Goal: Navigation & Orientation: Understand site structure

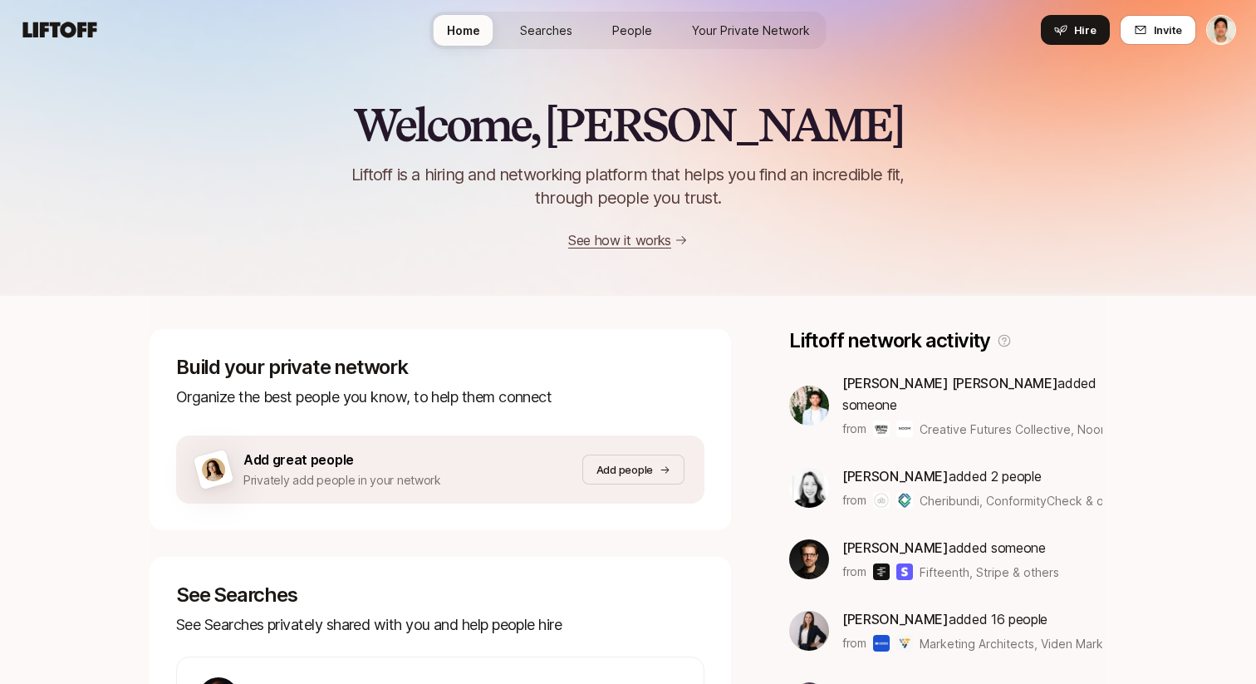
click at [721, 35] on span "Your Private Network" at bounding box center [751, 30] width 118 height 17
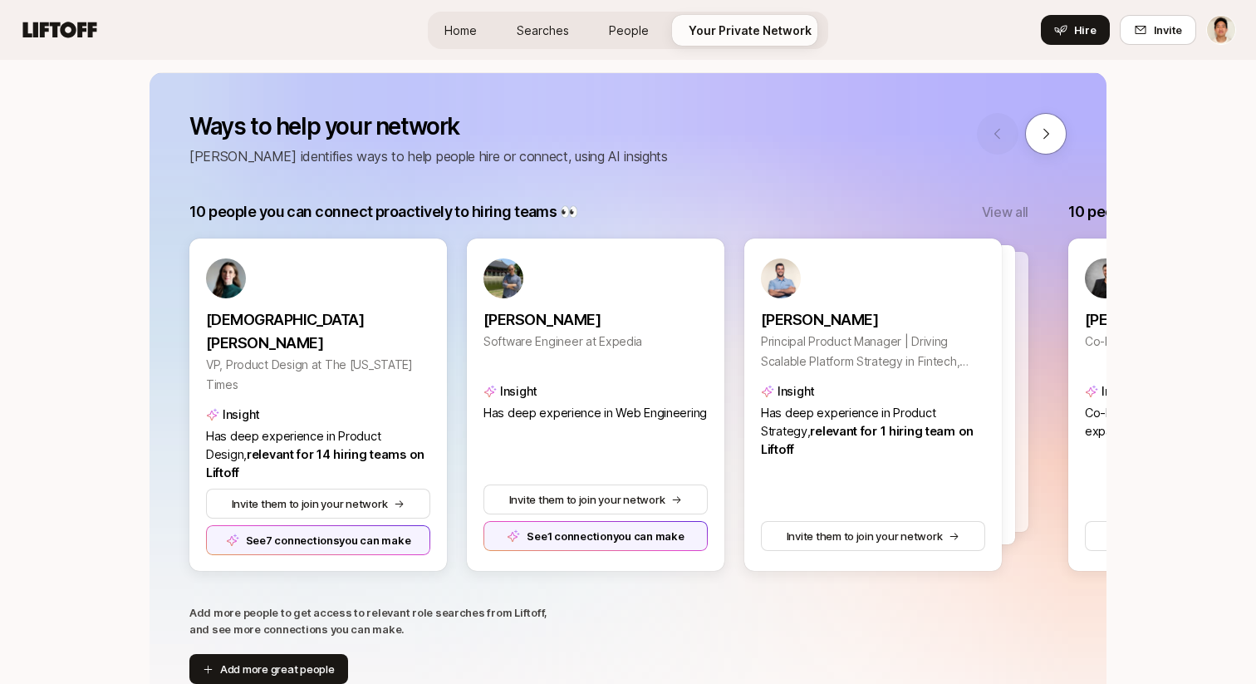
scroll to position [198, 0]
click at [537, 32] on span "Searches" at bounding box center [543, 30] width 52 height 17
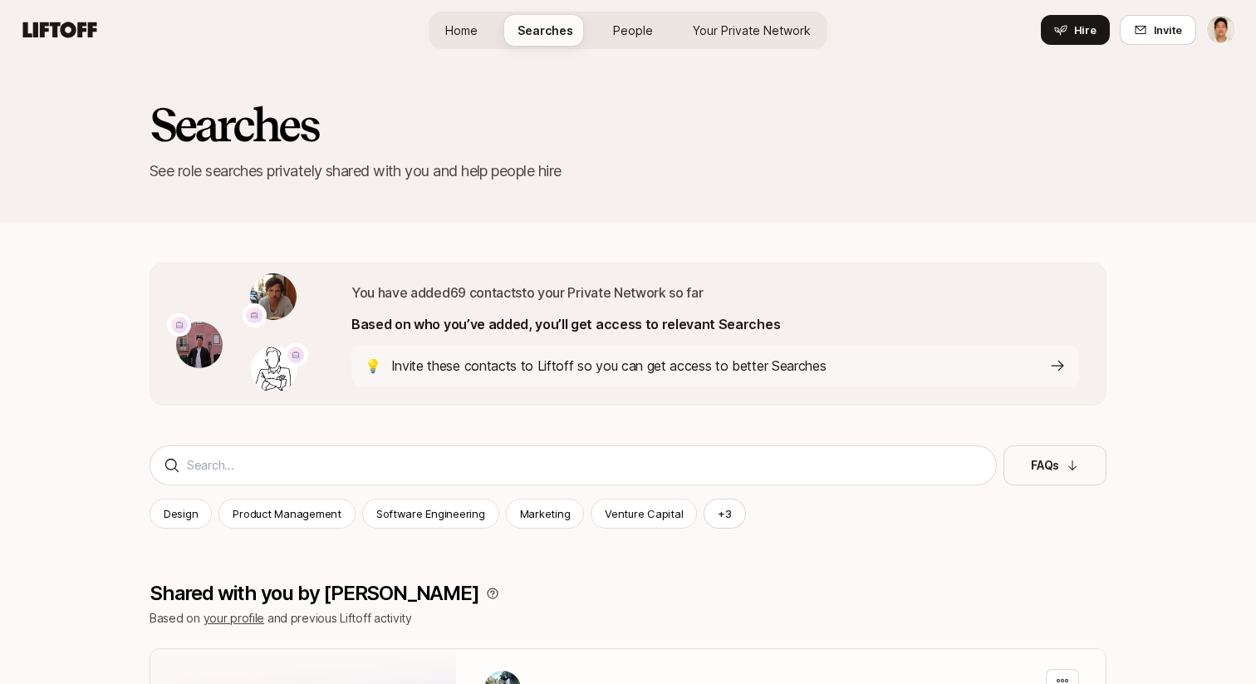
click at [737, 3] on div "Home Searches People Your Private Network Hire" at bounding box center [628, 30] width 399 height 60
click at [736, 29] on span "Your Private Network" at bounding box center [752, 30] width 118 height 17
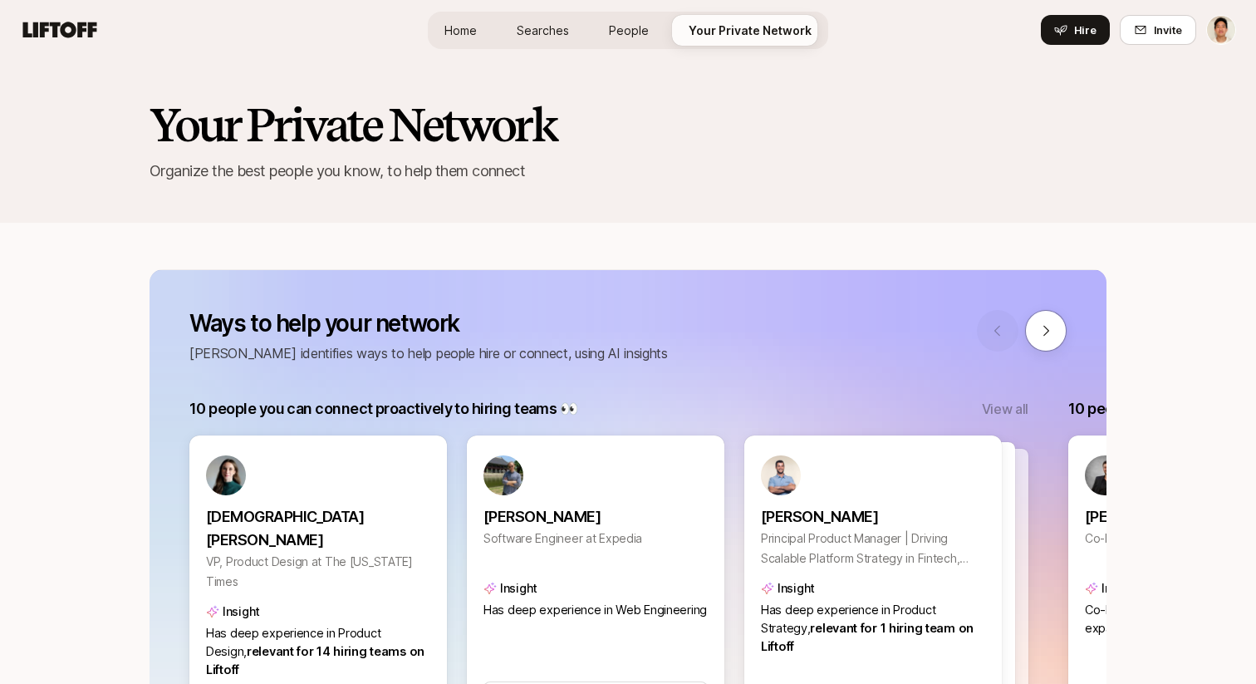
click at [454, 17] on link "Home" at bounding box center [460, 30] width 59 height 31
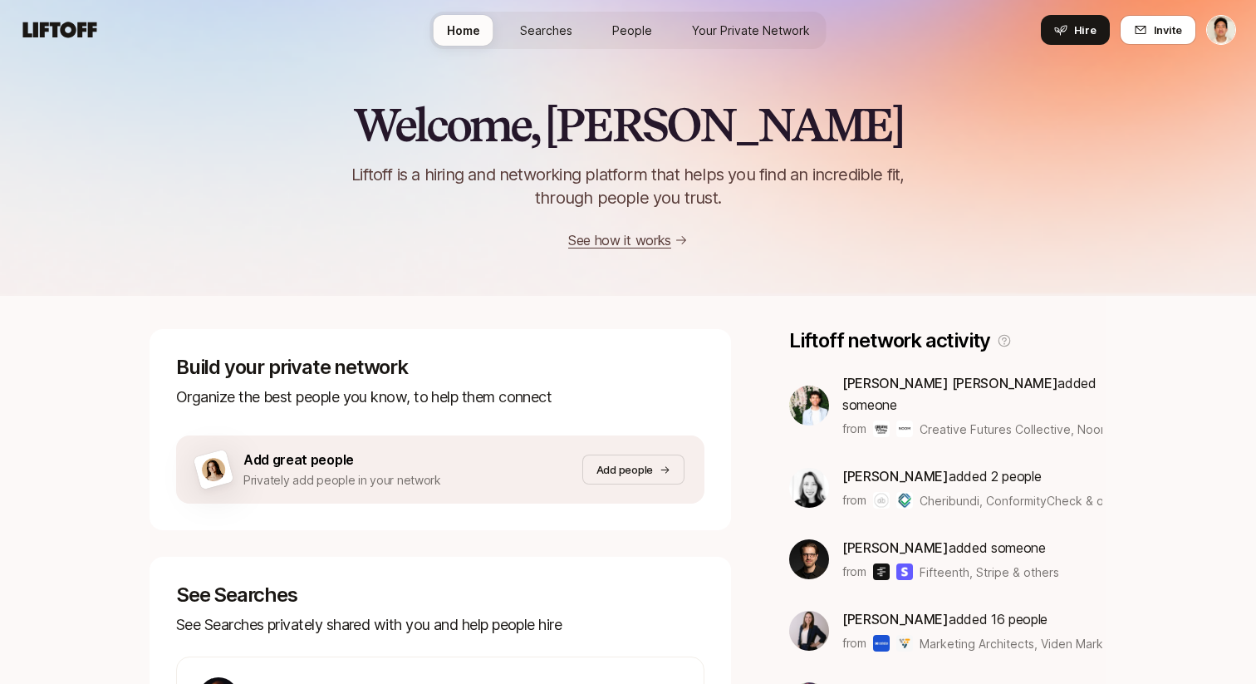
click at [586, 229] on p "See how it works" at bounding box center [619, 240] width 103 height 22
click at [589, 242] on link "See how it works" at bounding box center [619, 240] width 103 height 17
click at [565, 39] on link "Searches" at bounding box center [546, 30] width 79 height 31
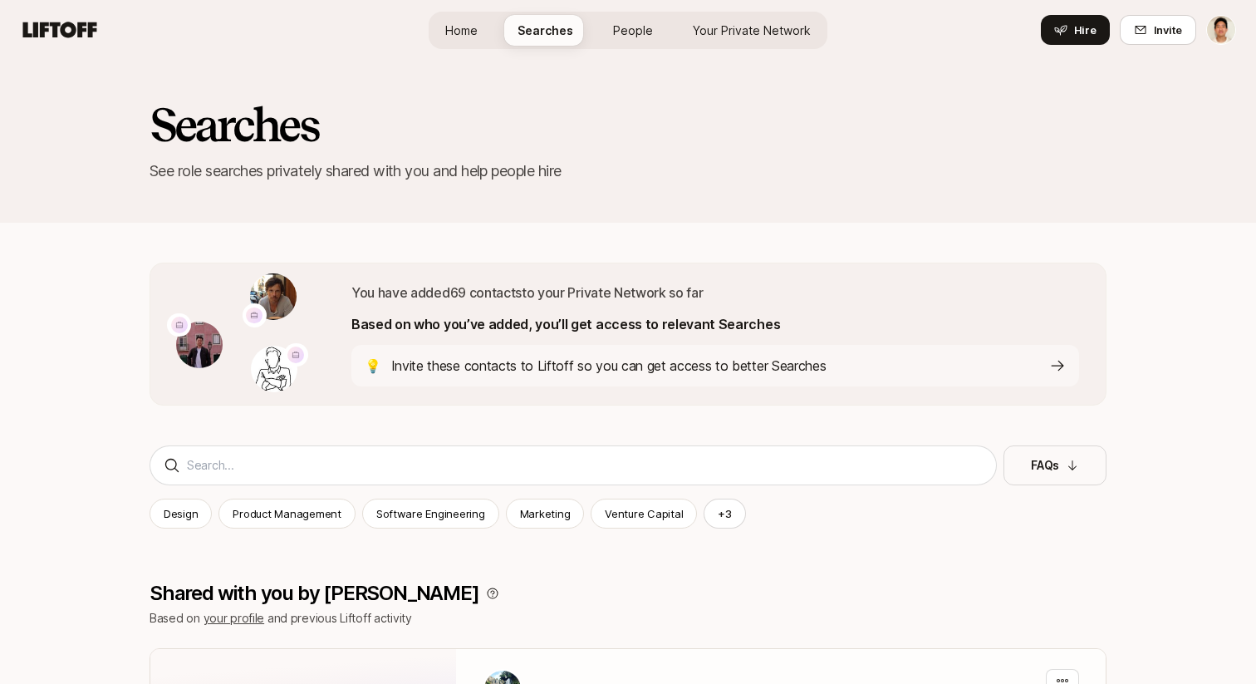
click at [645, 27] on span "People" at bounding box center [633, 30] width 40 height 17
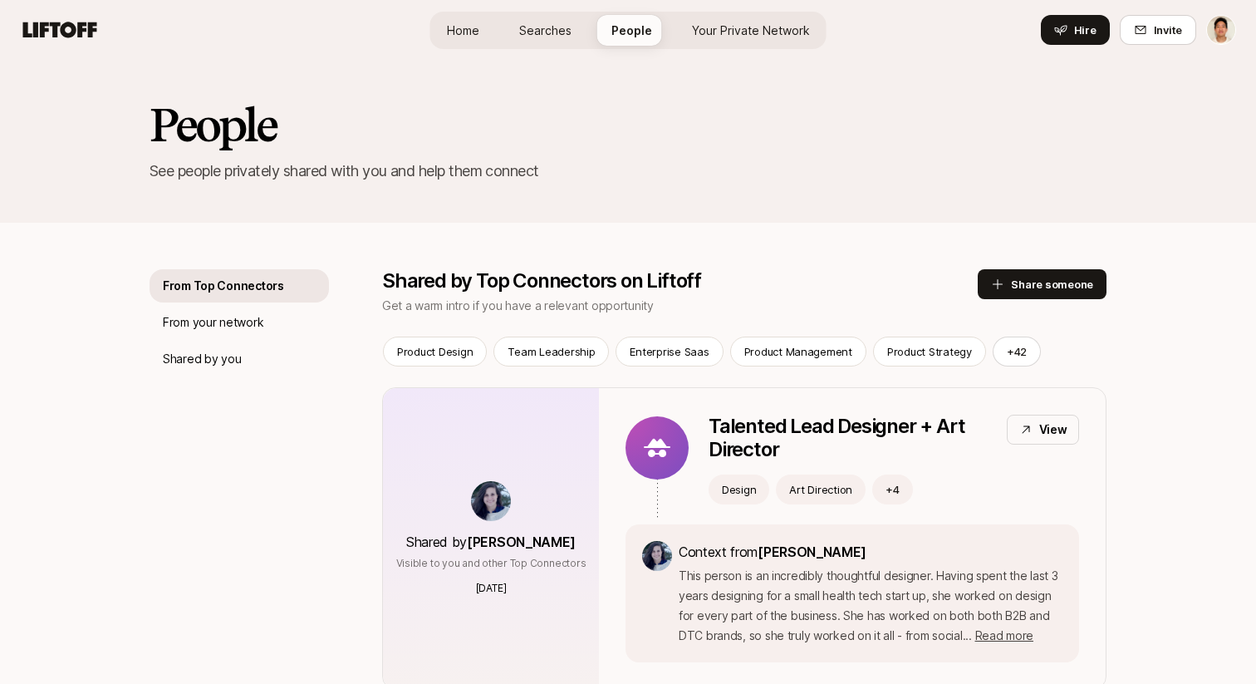
click at [746, 27] on span "Your Private Network" at bounding box center [751, 30] width 118 height 17
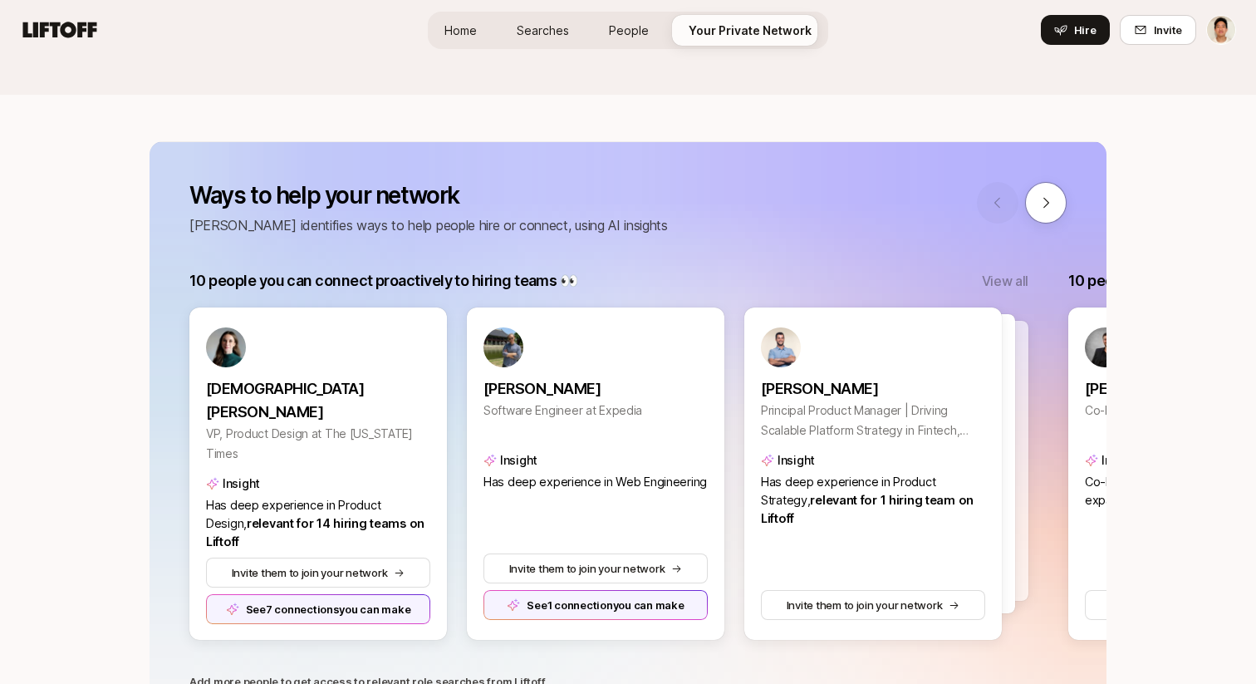
scroll to position [121, 0]
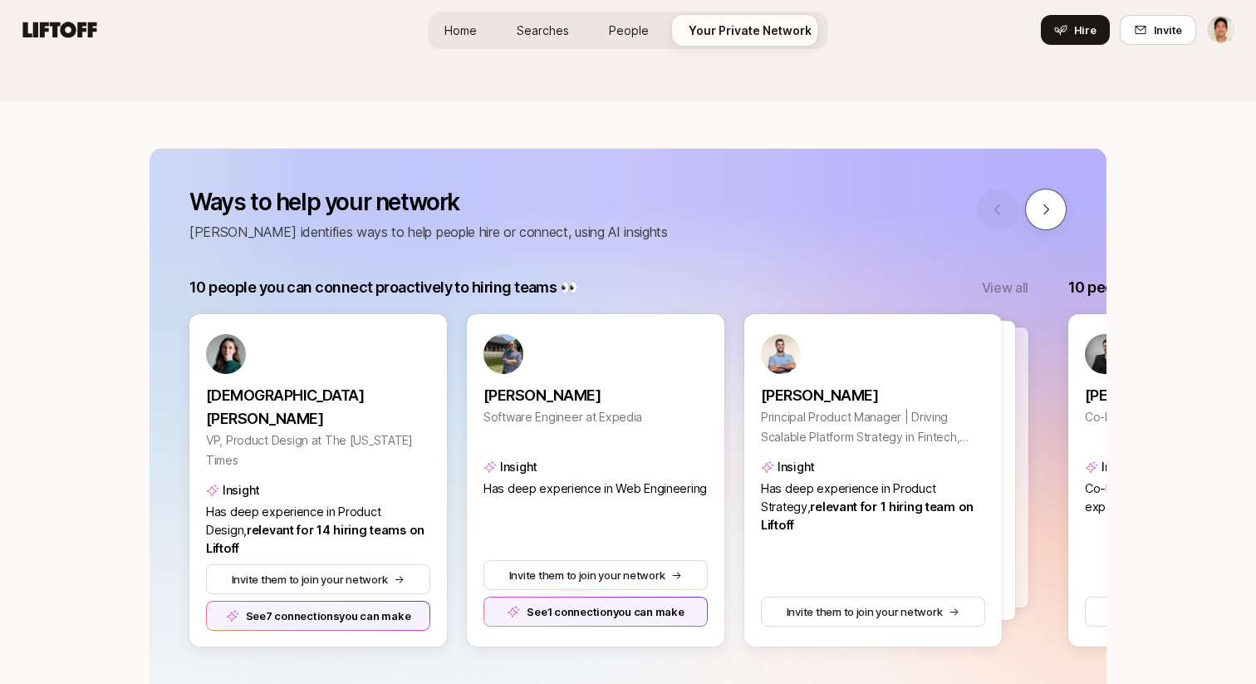
click at [1037, 222] on button at bounding box center [1046, 210] width 42 height 42
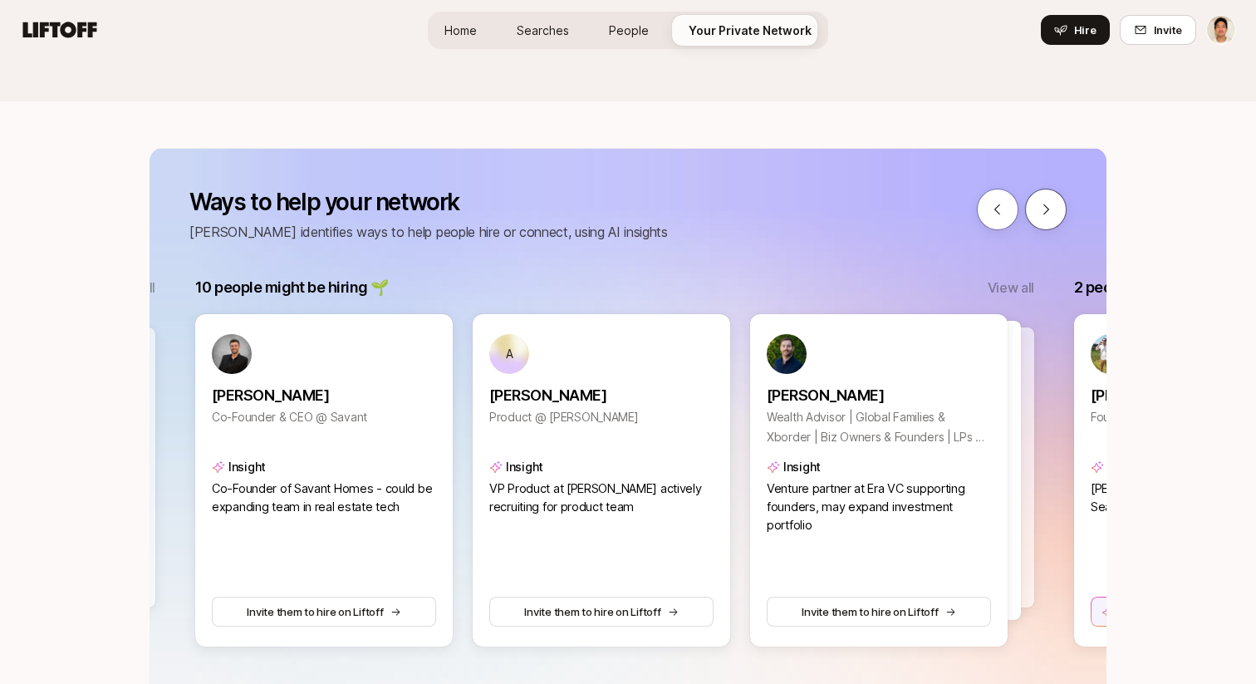
click at [1037, 222] on button at bounding box center [1046, 210] width 42 height 42
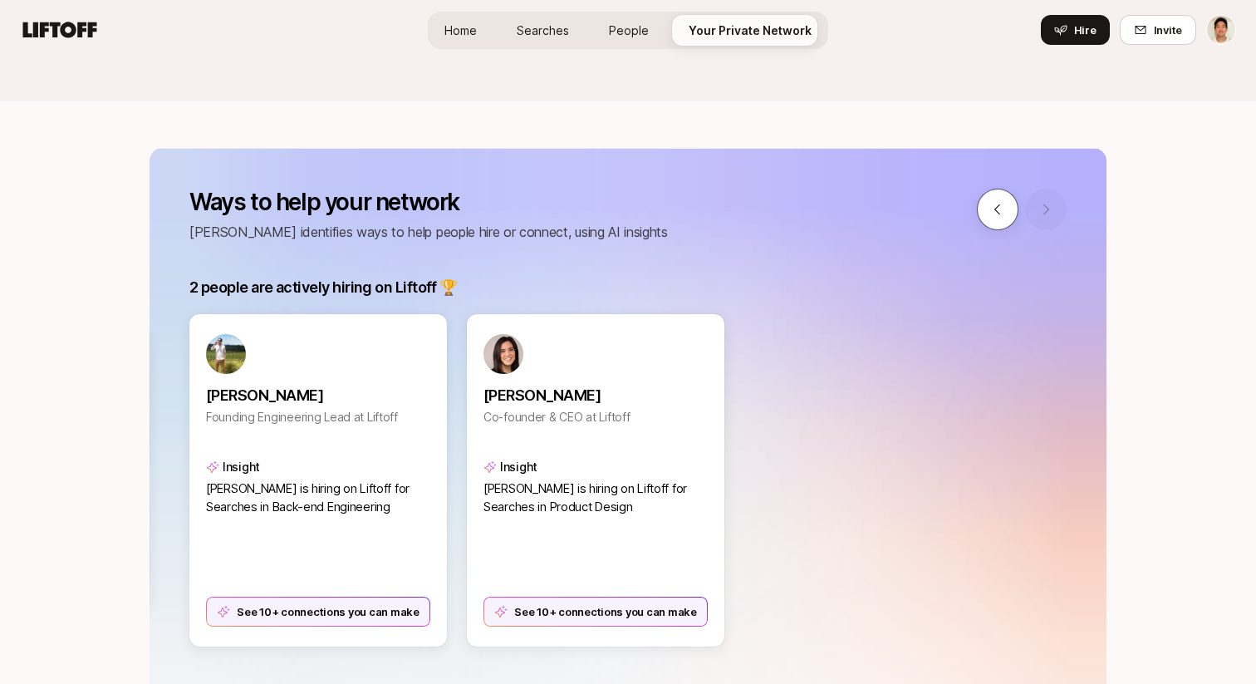
click at [1009, 214] on button at bounding box center [998, 210] width 42 height 42
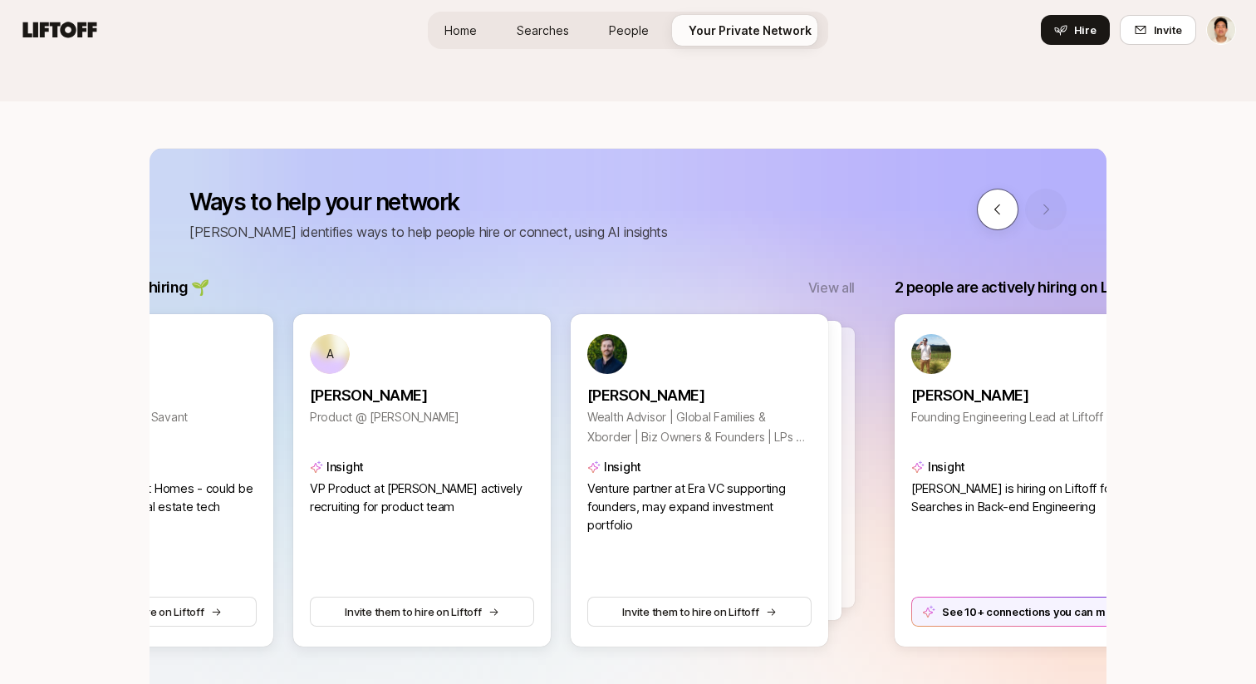
click at [1009, 214] on button at bounding box center [998, 210] width 42 height 42
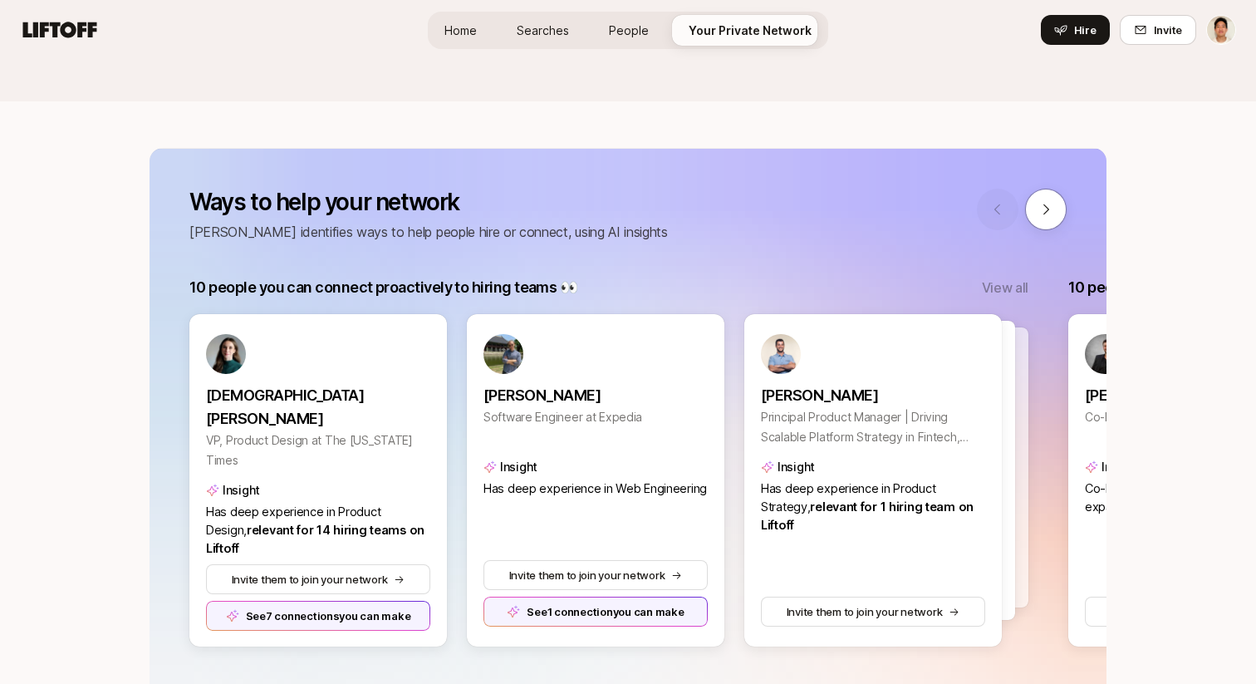
scroll to position [0, 0]
click at [1047, 193] on button at bounding box center [1046, 210] width 42 height 42
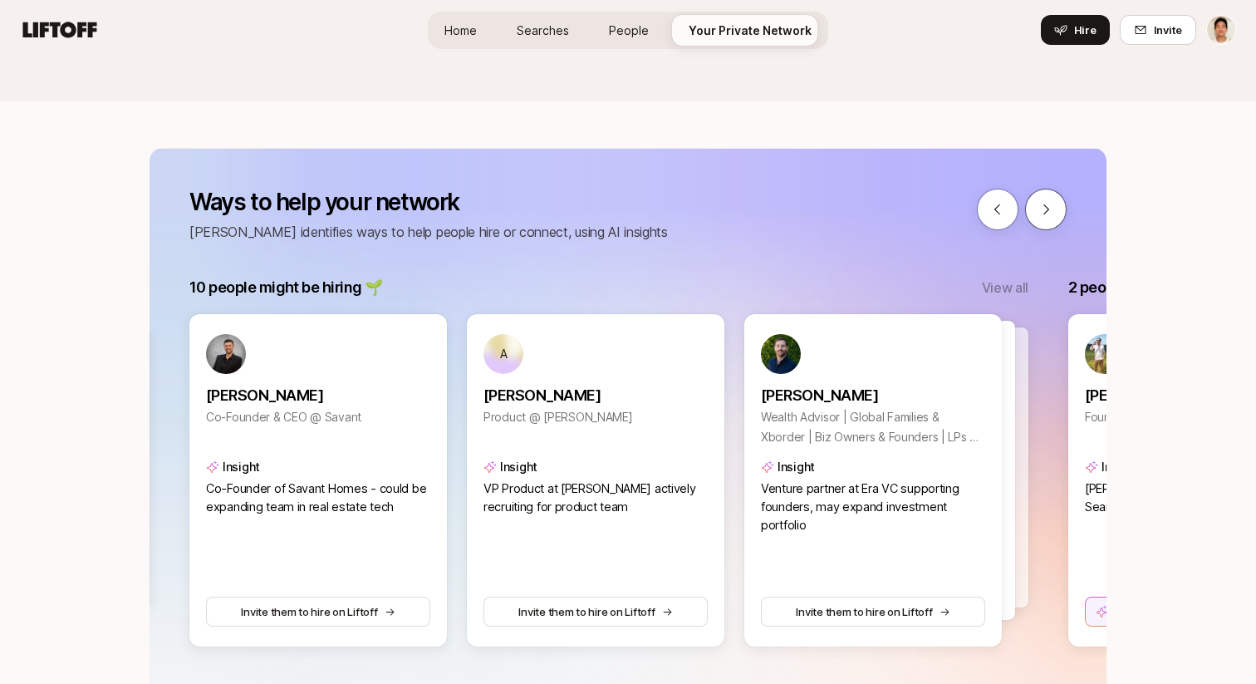
click at [1035, 209] on button at bounding box center [1046, 210] width 42 height 42
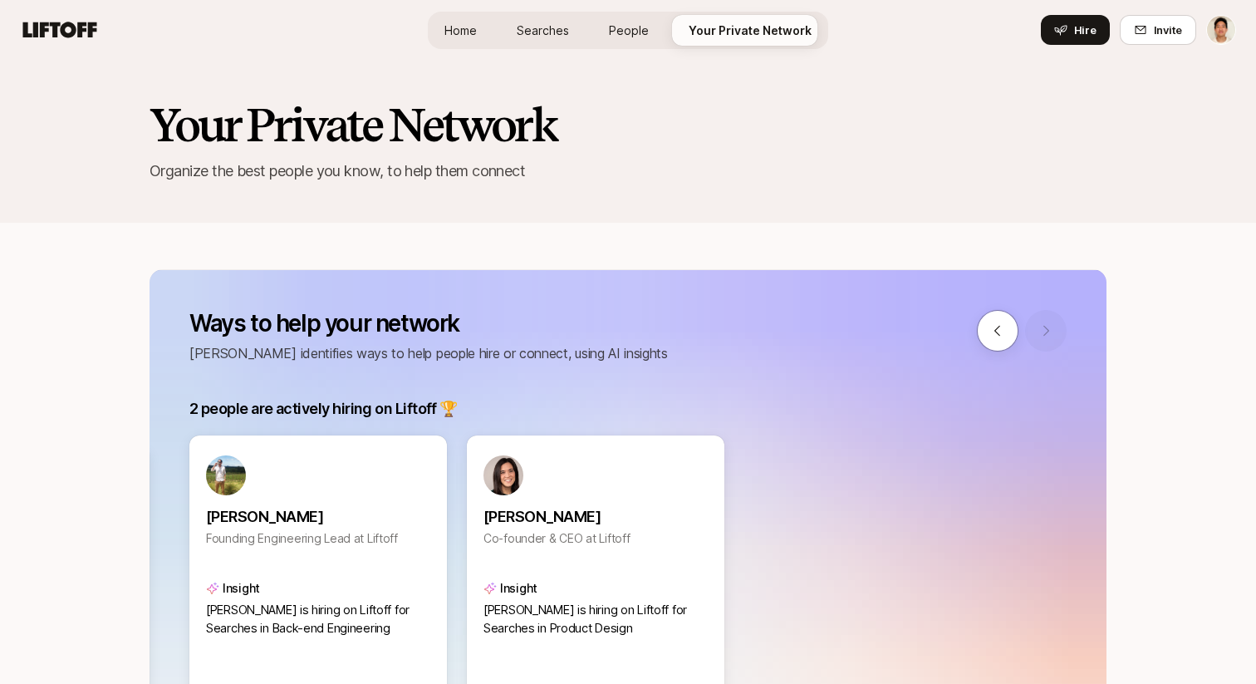
click at [1050, 150] on div "Your Private Network Organize the best people you know, to help them connect" at bounding box center [628, 141] width 957 height 83
